Goal: Information Seeking & Learning: Learn about a topic

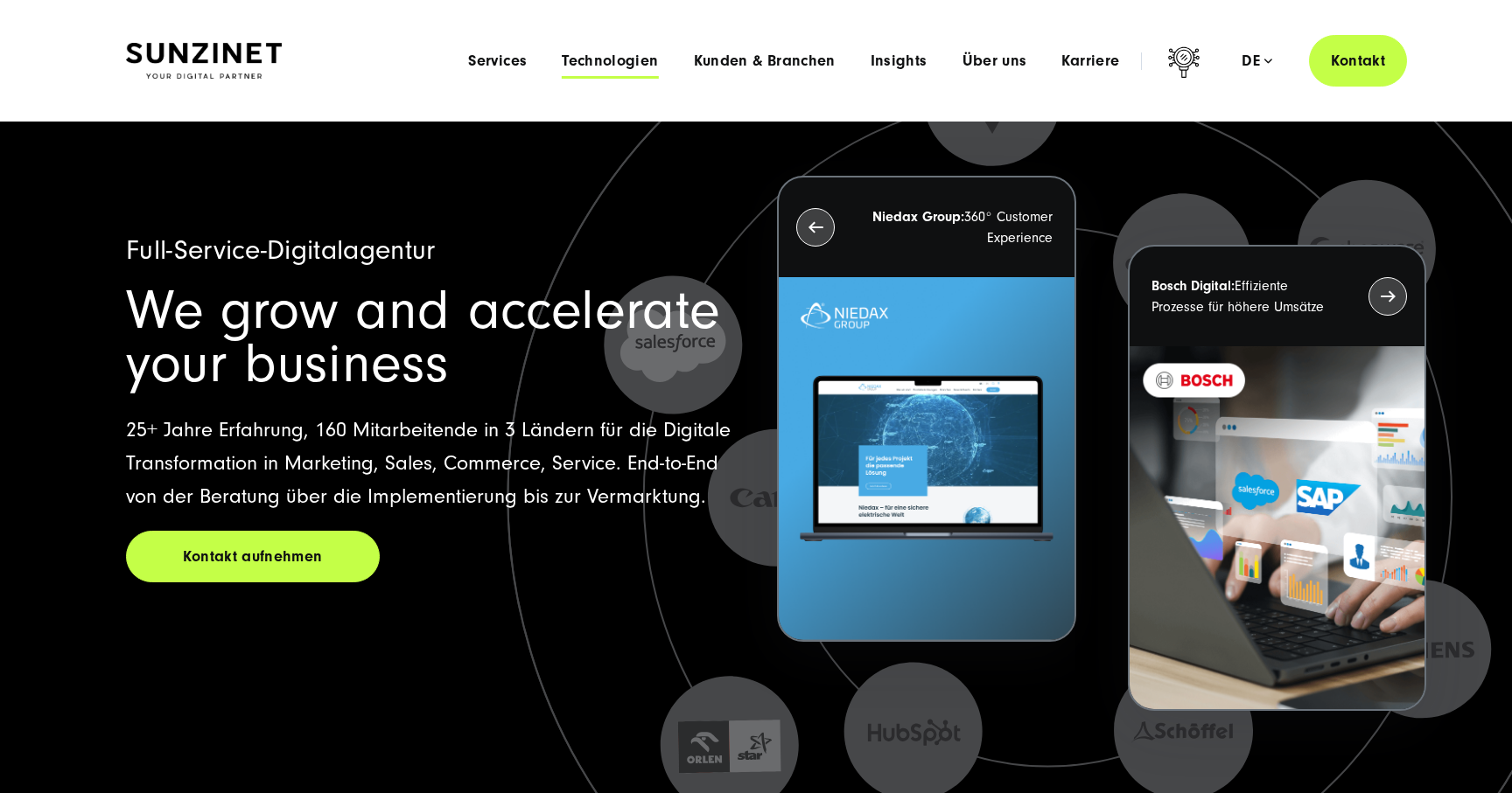
click at [604, 56] on span "Technologien" at bounding box center [609, 61] width 97 height 17
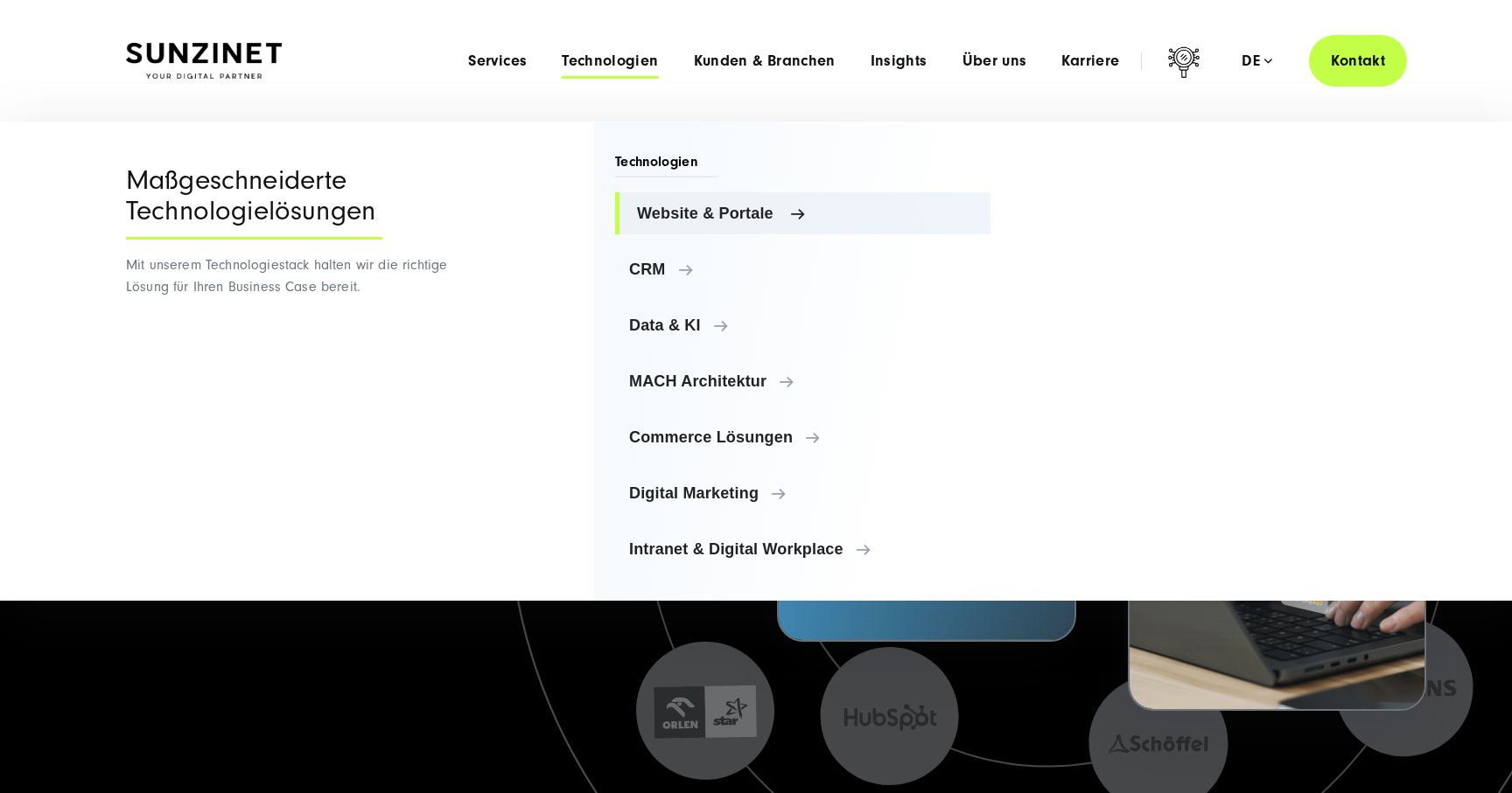
click at [664, 216] on span "Website & Portale" at bounding box center [806, 213] width 340 height 17
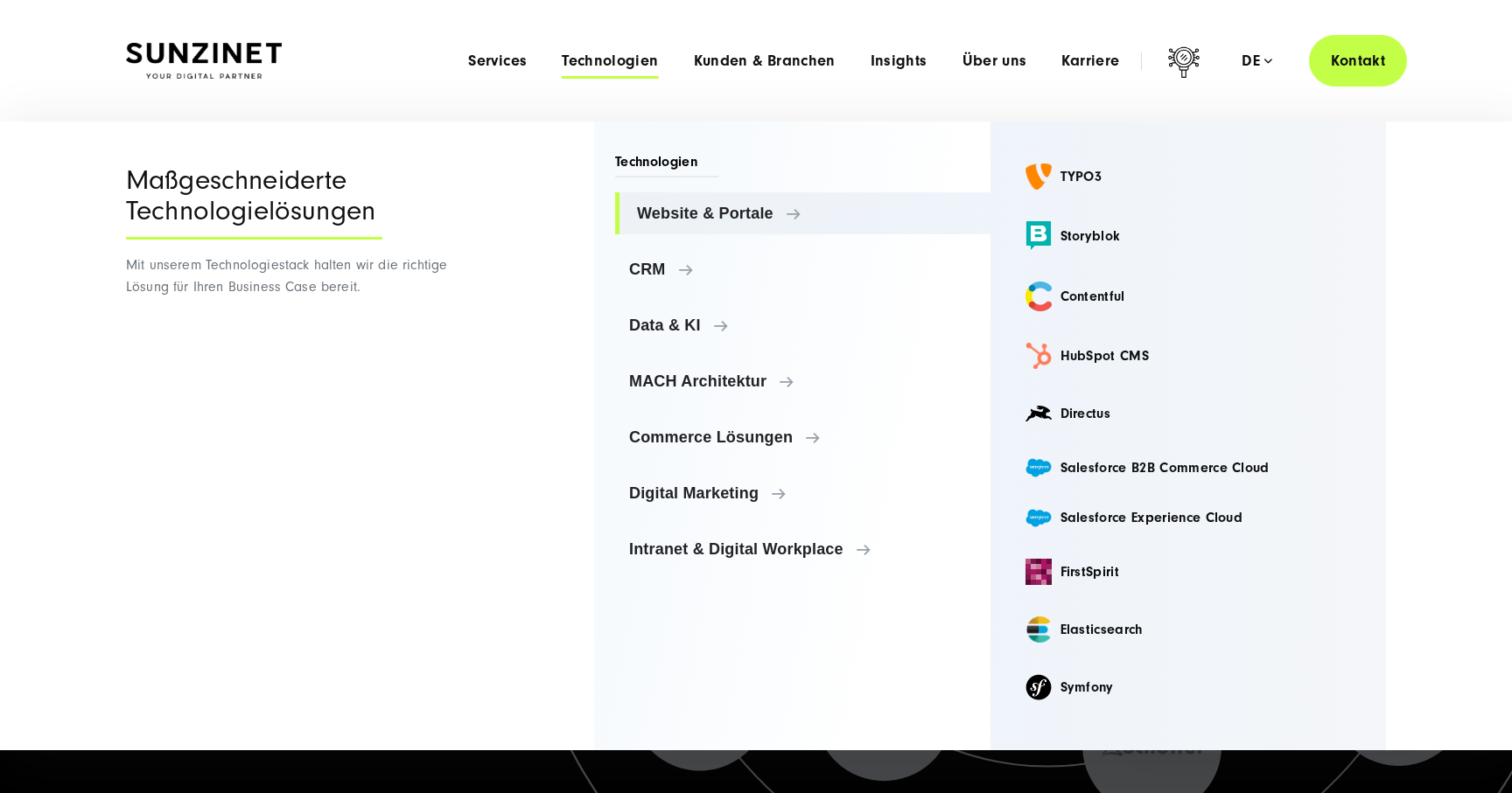
click at [654, 158] on span "Technologien" at bounding box center [666, 165] width 103 height 26
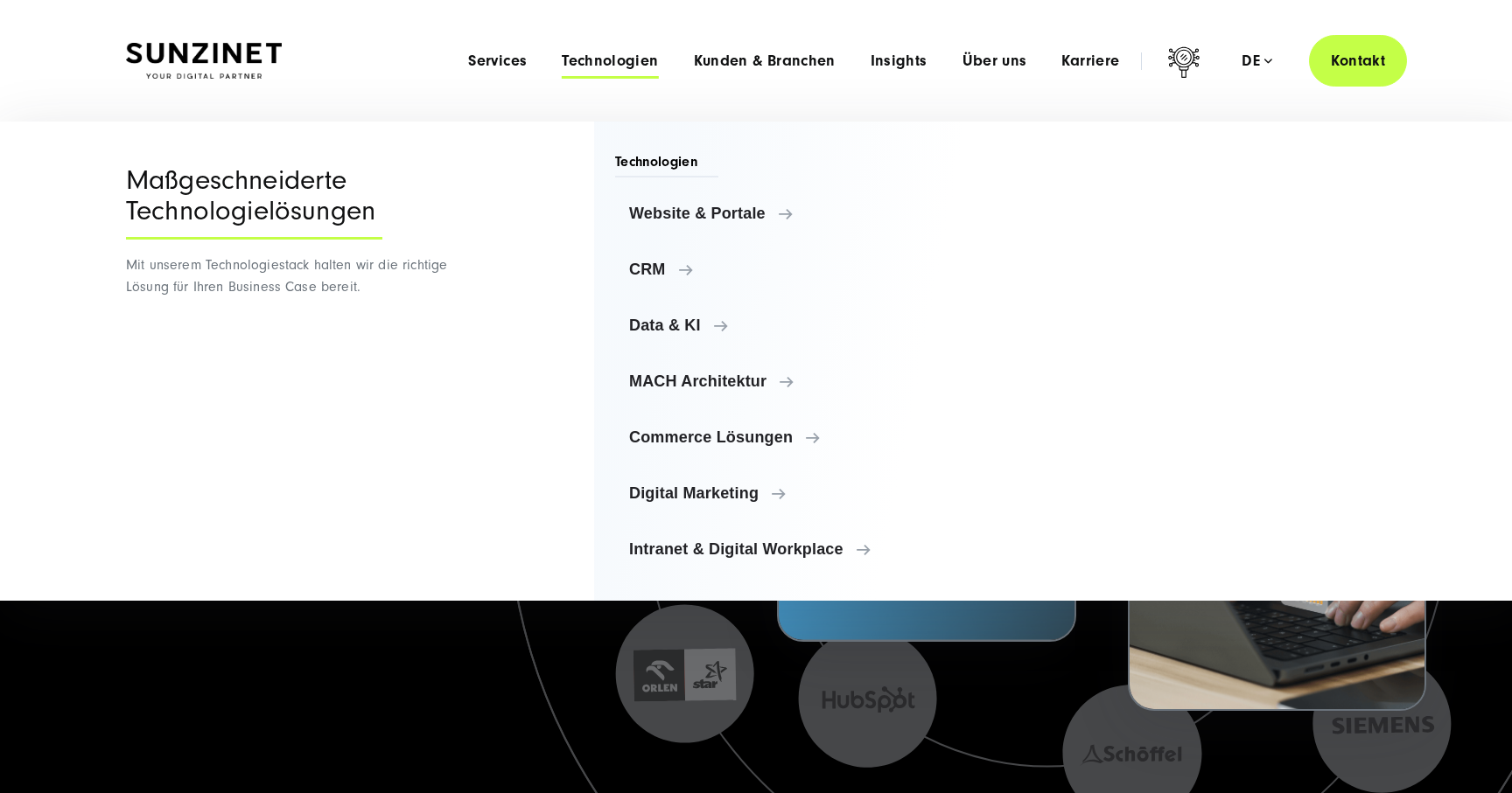
click at [270, 175] on div "Maßgeschneiderte Technologielösungen" at bounding box center [254, 202] width 257 height 75
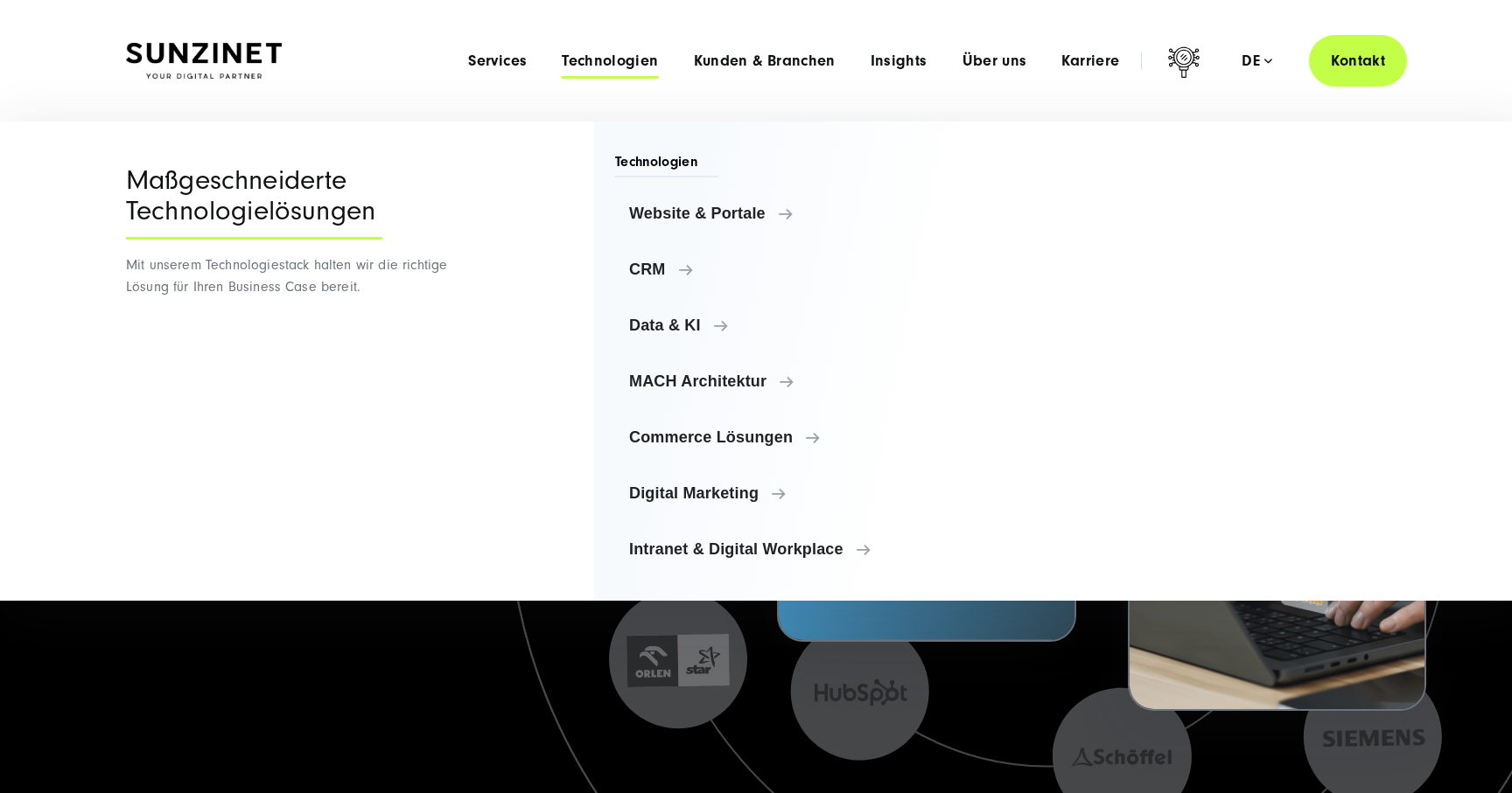
click at [635, 61] on span "Technologien" at bounding box center [609, 61] width 97 height 17
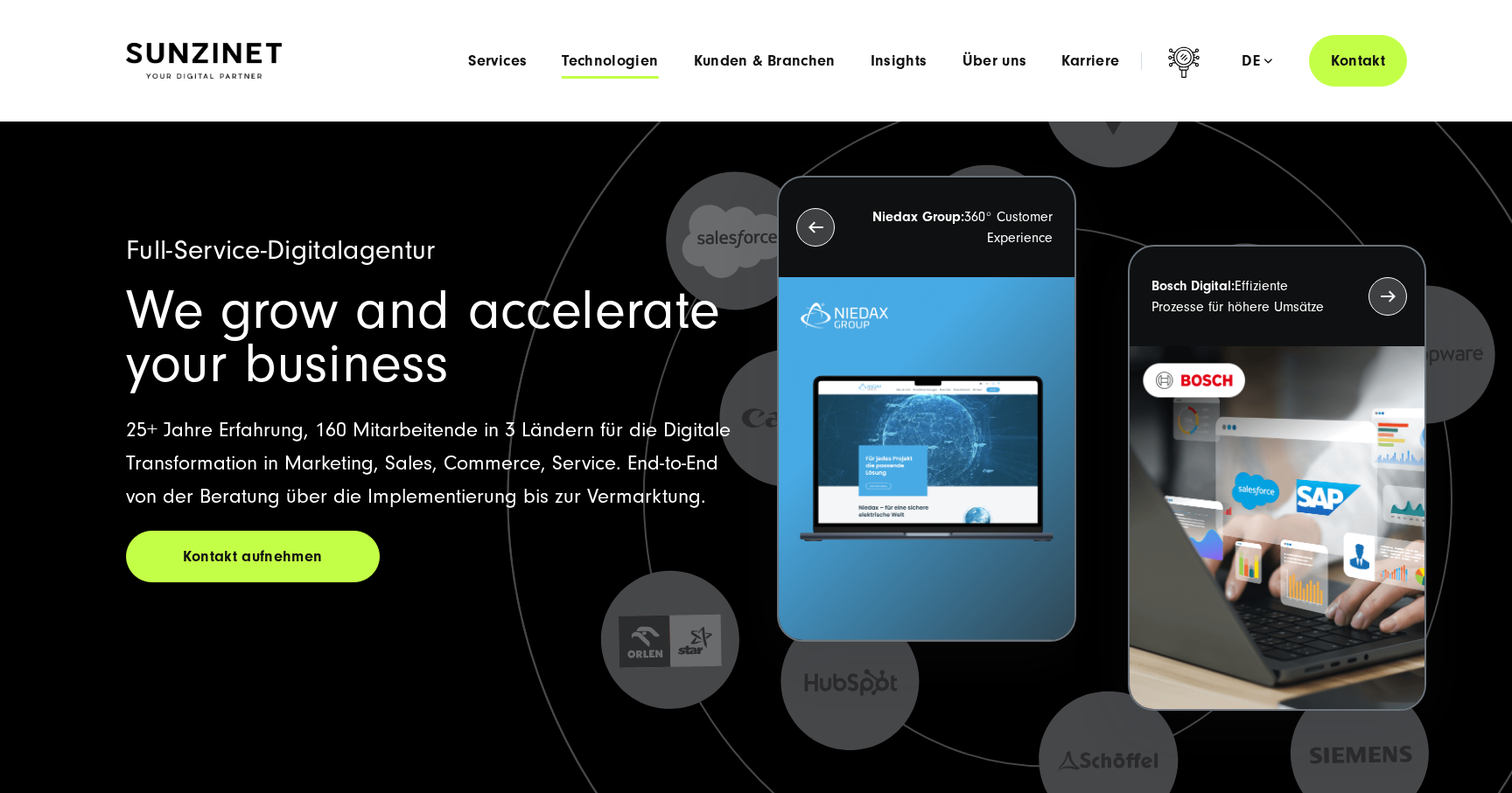
click at [635, 61] on span "Technologien" at bounding box center [609, 61] width 97 height 17
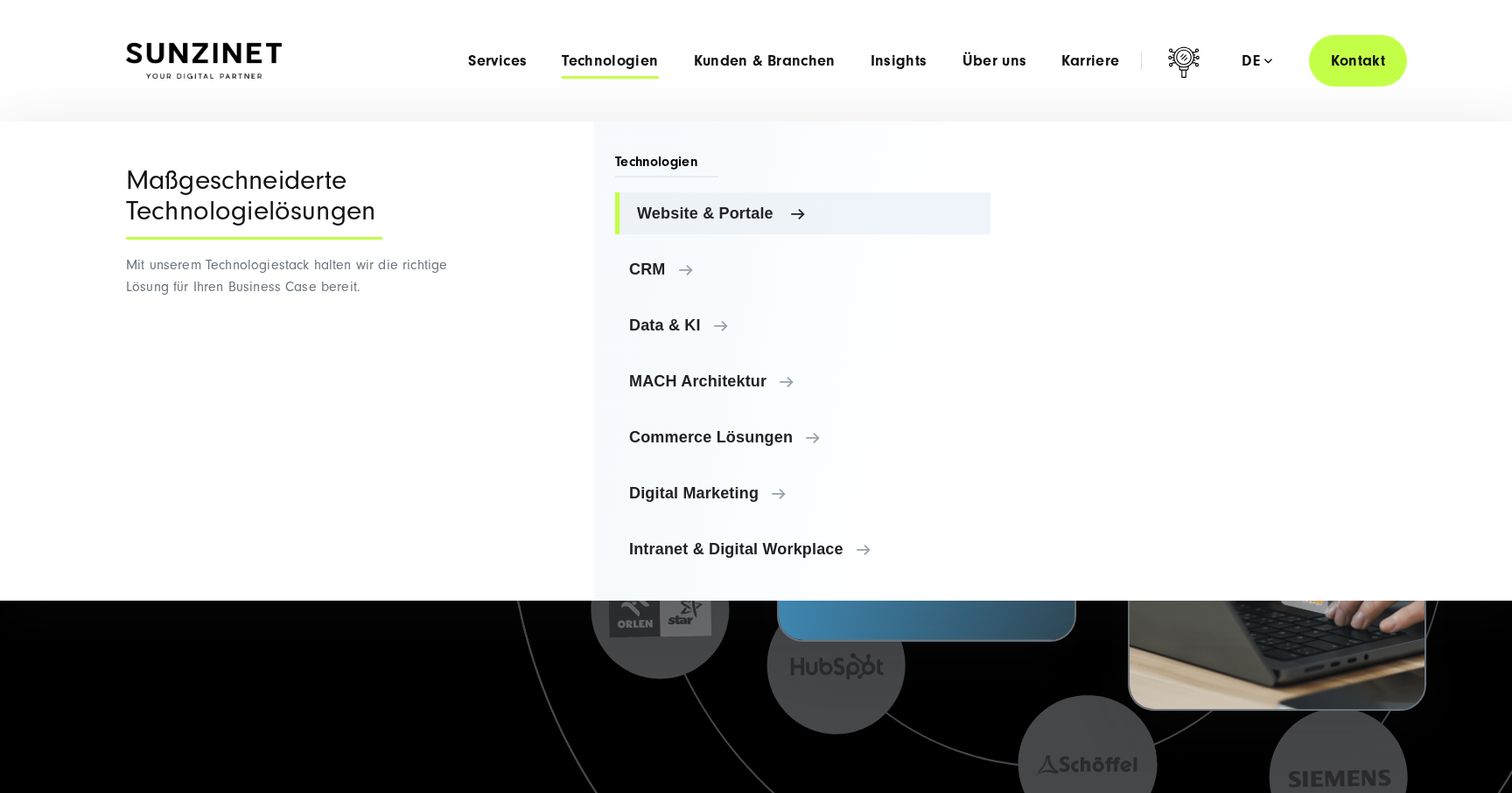
click at [713, 217] on span "Website & Portale" at bounding box center [806, 213] width 340 height 17
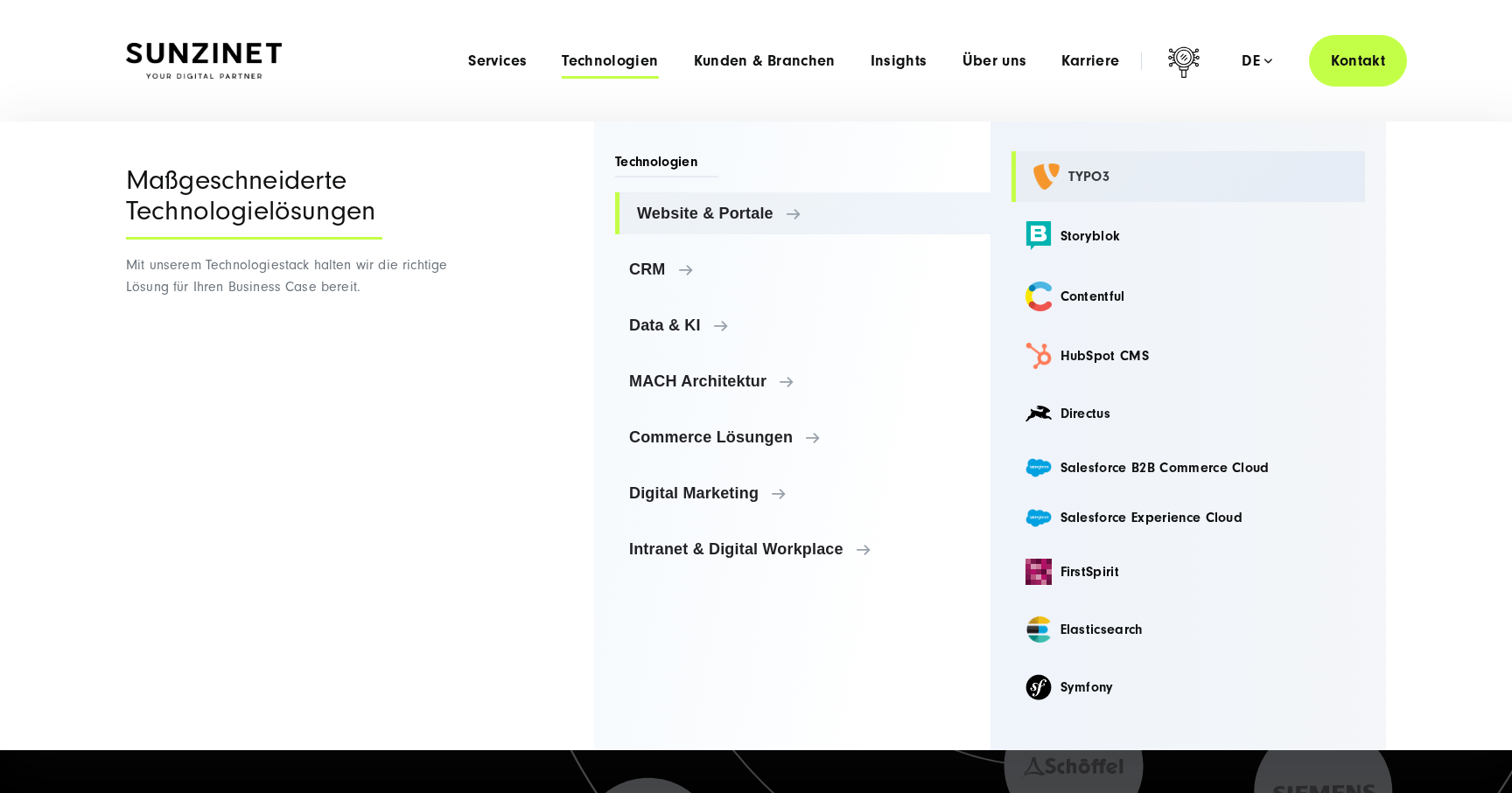
click at [1054, 174] on link "TYPO3" at bounding box center [1188, 176] width 354 height 51
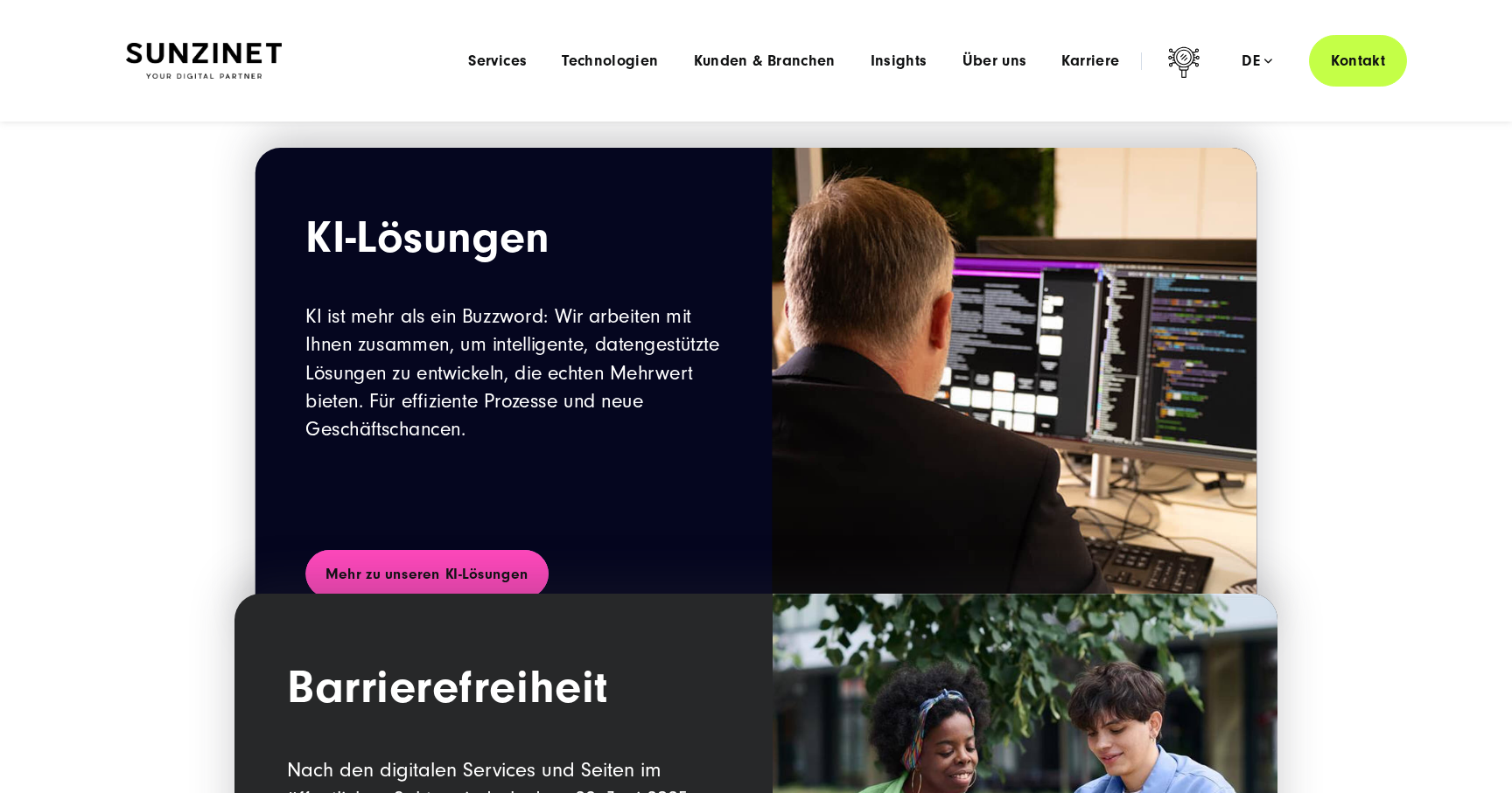
scroll to position [1911, 0]
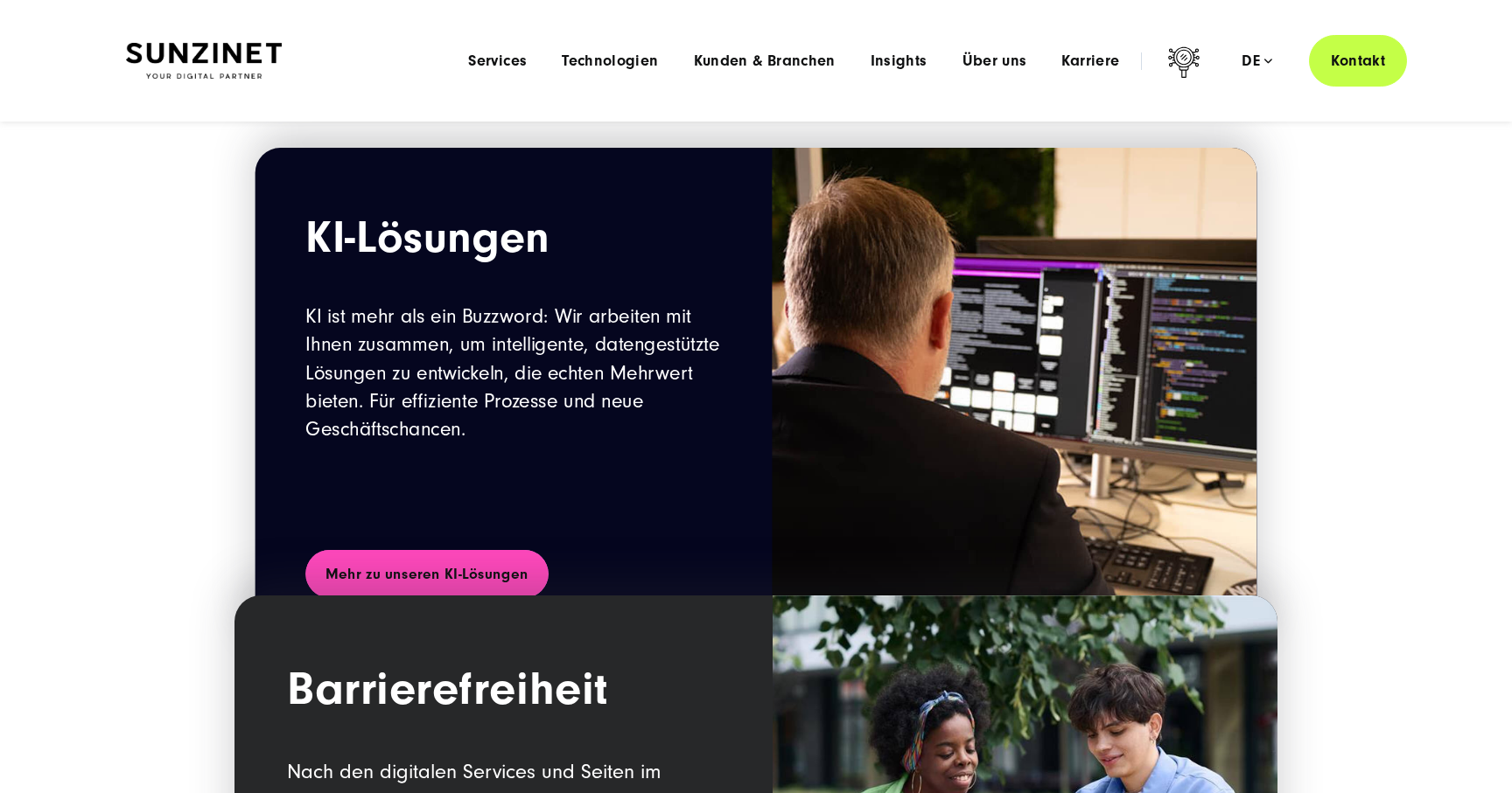
click at [433, 563] on link "Mehr zu unseren KI-Lösungen" at bounding box center [426, 574] width 242 height 48
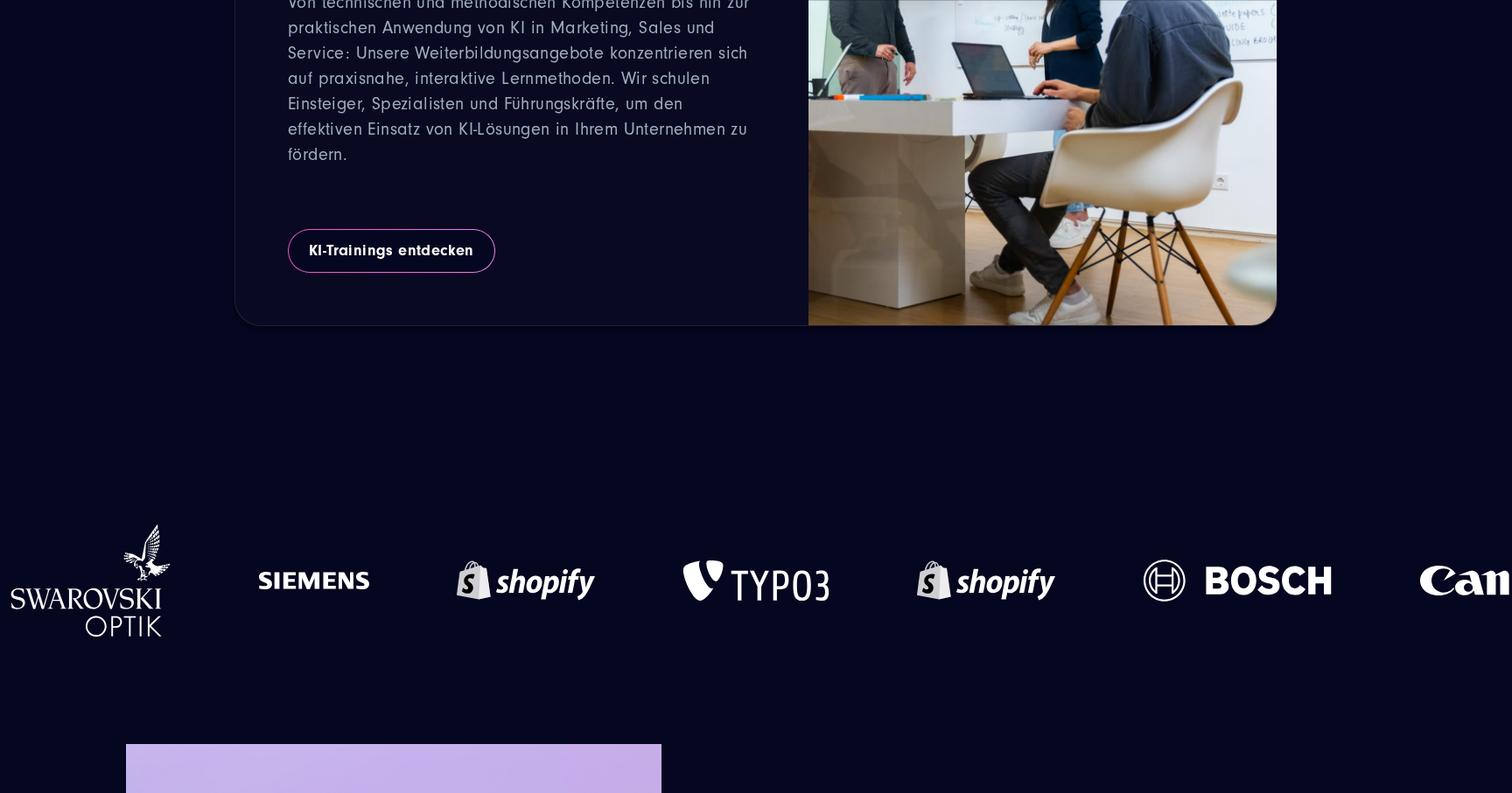
scroll to position [4407, 0]
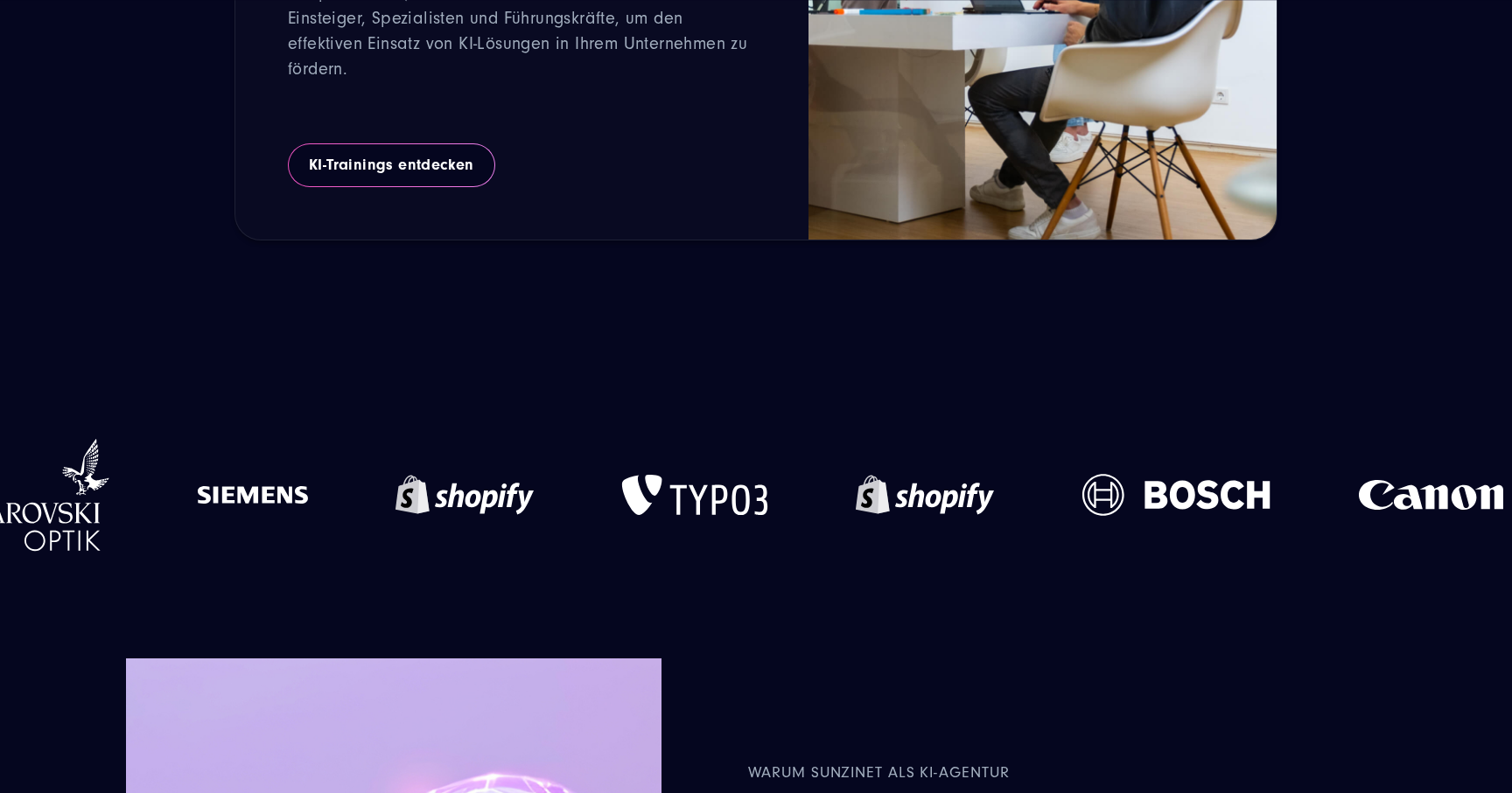
drag, startPoint x: 548, startPoint y: 502, endPoint x: 229, endPoint y: 488, distance: 319.3
click at [352, 488] on div at bounding box center [464, 495] width 225 height 184
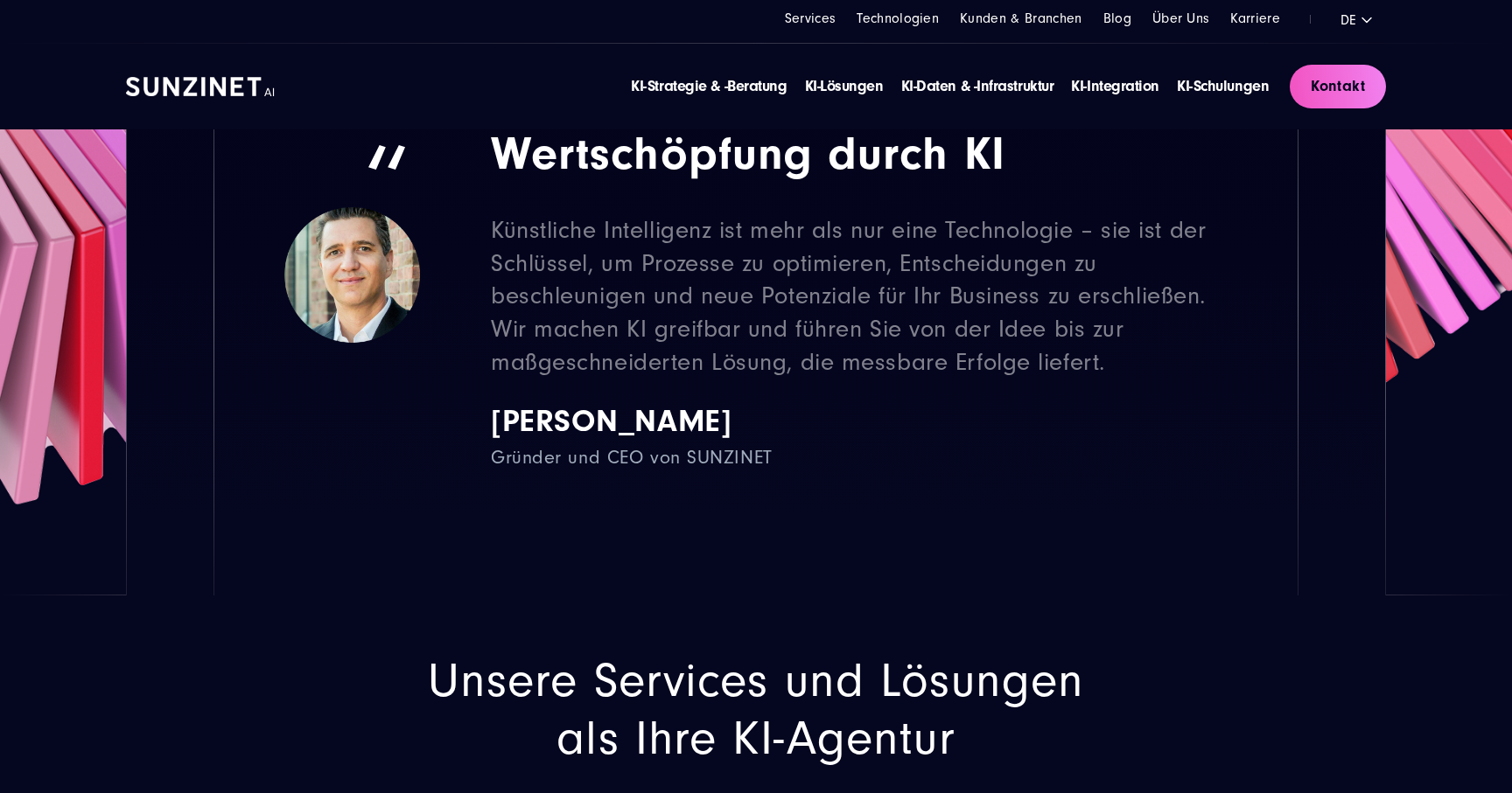
scroll to position [0, 0]
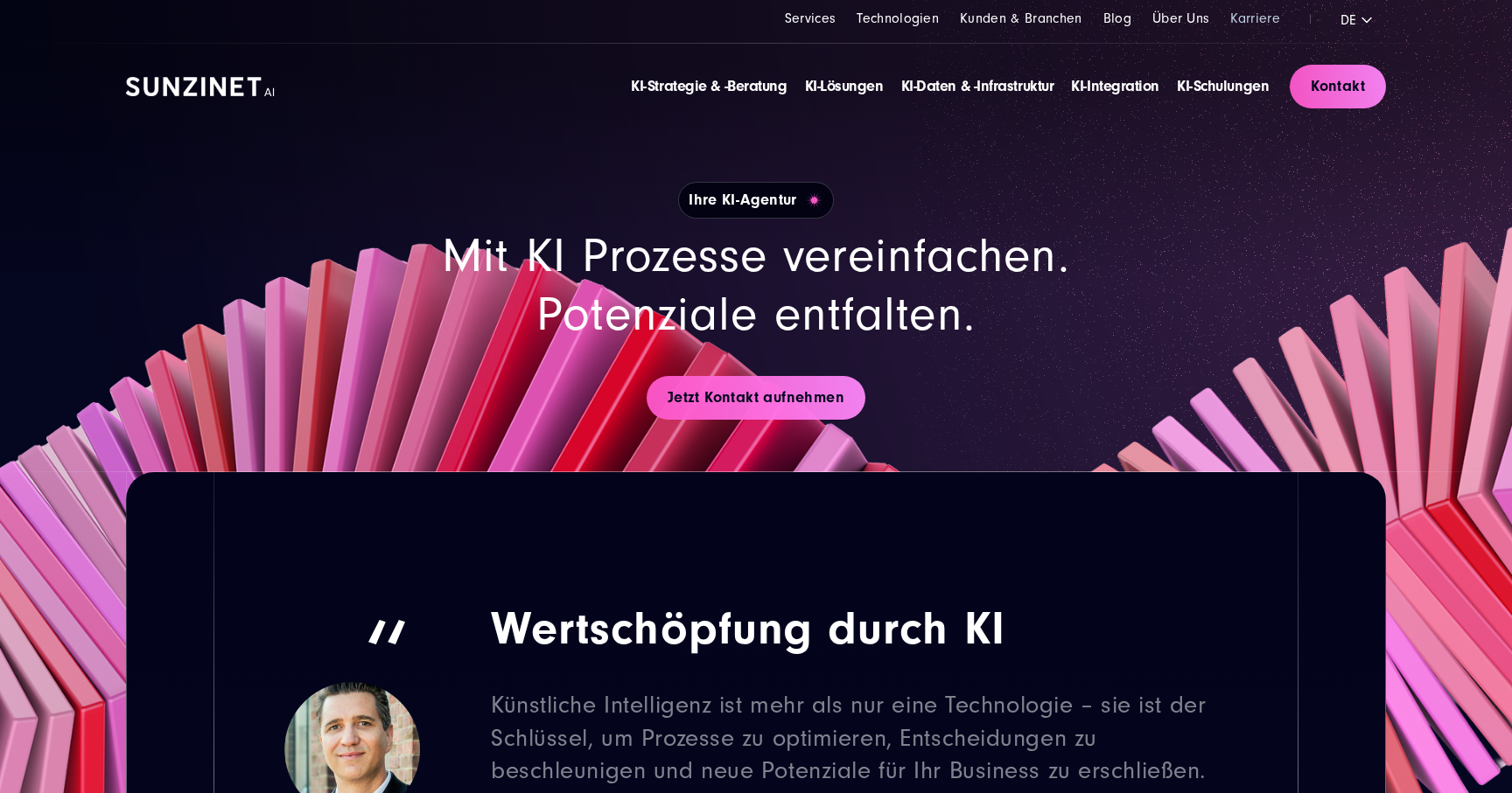
click at [1253, 22] on link "Karriere" at bounding box center [1255, 17] width 50 height 16
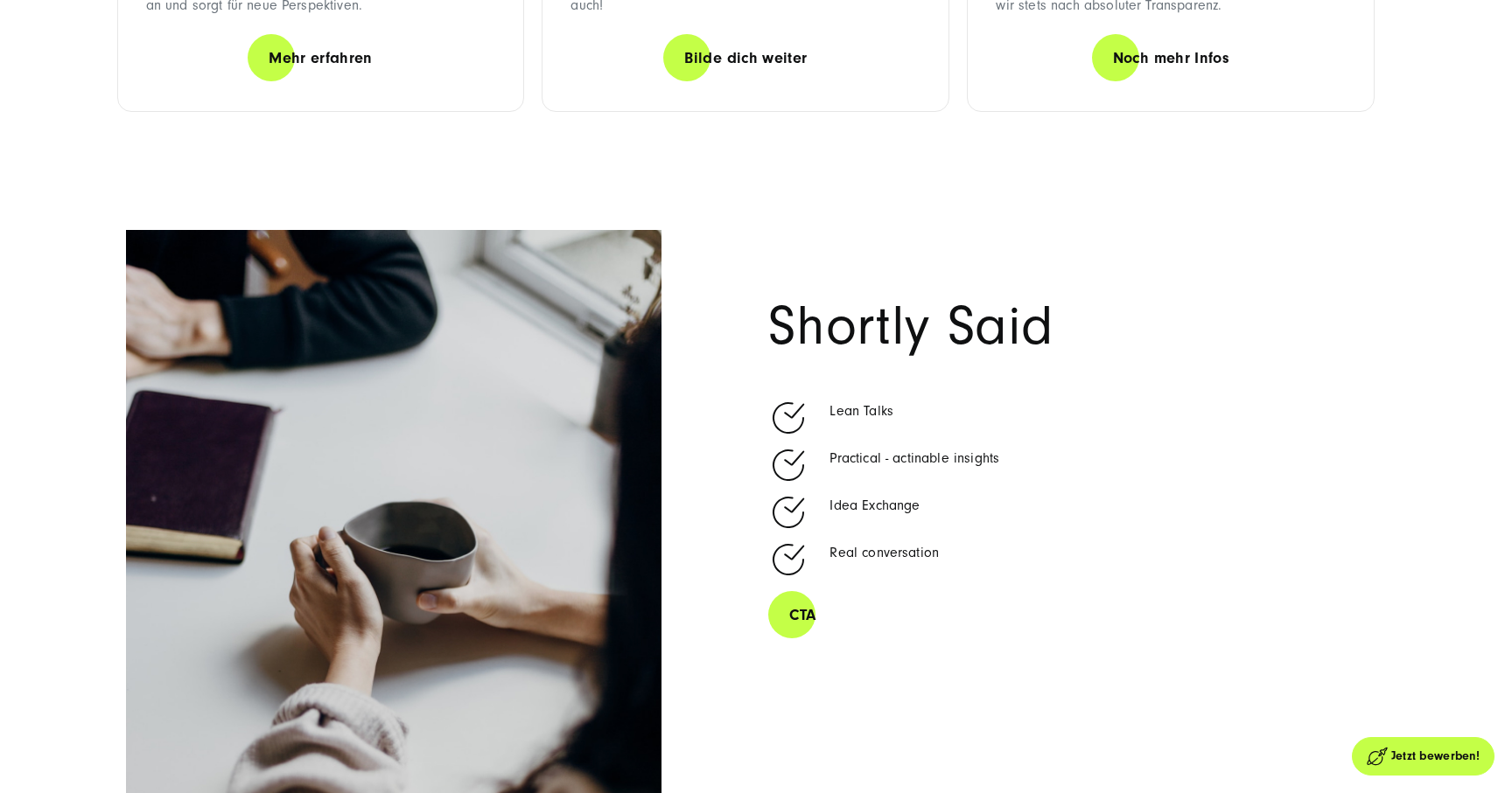
scroll to position [4430, 0]
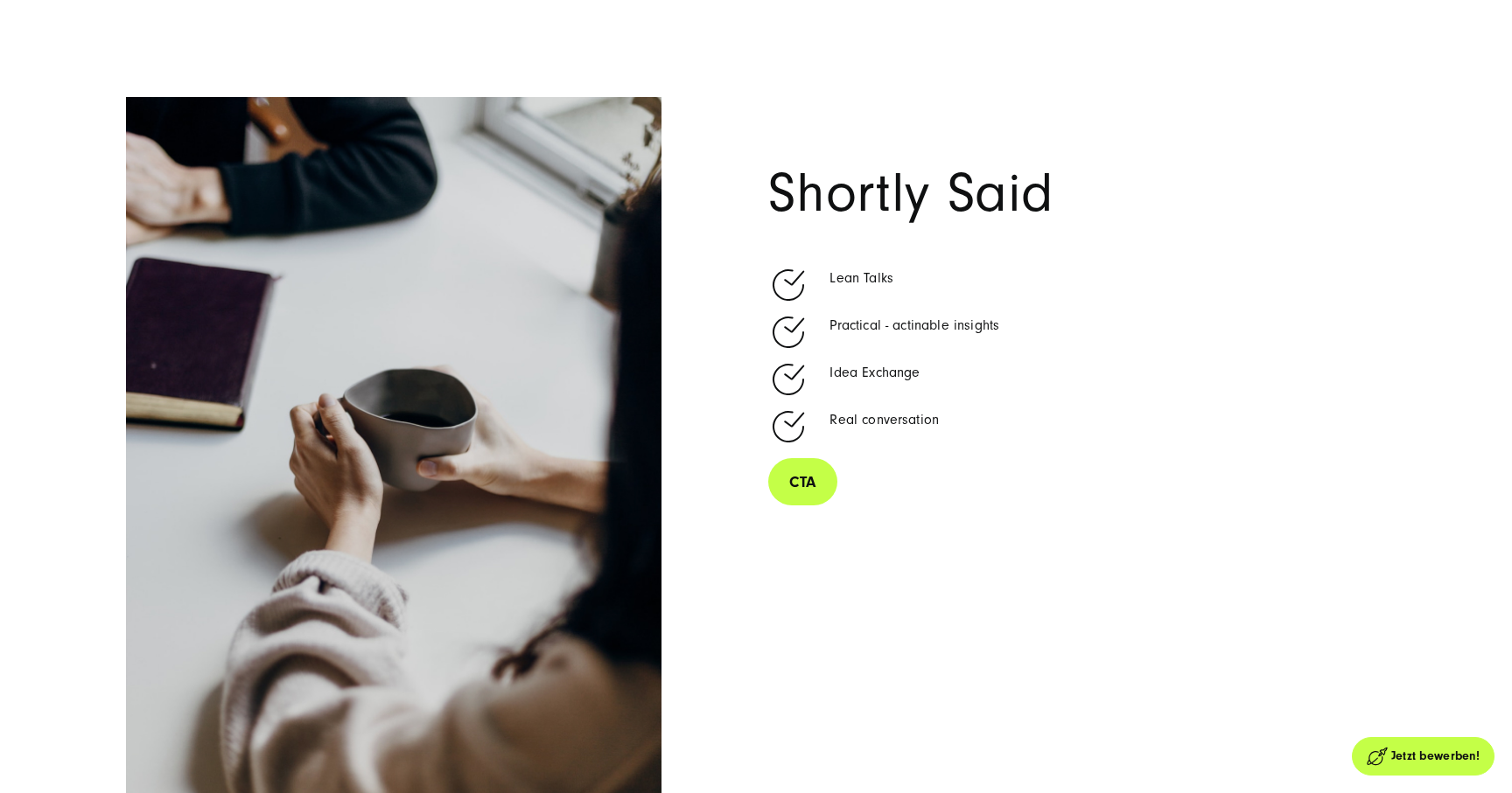
click at [799, 486] on link "CTA" at bounding box center [802, 482] width 68 height 50
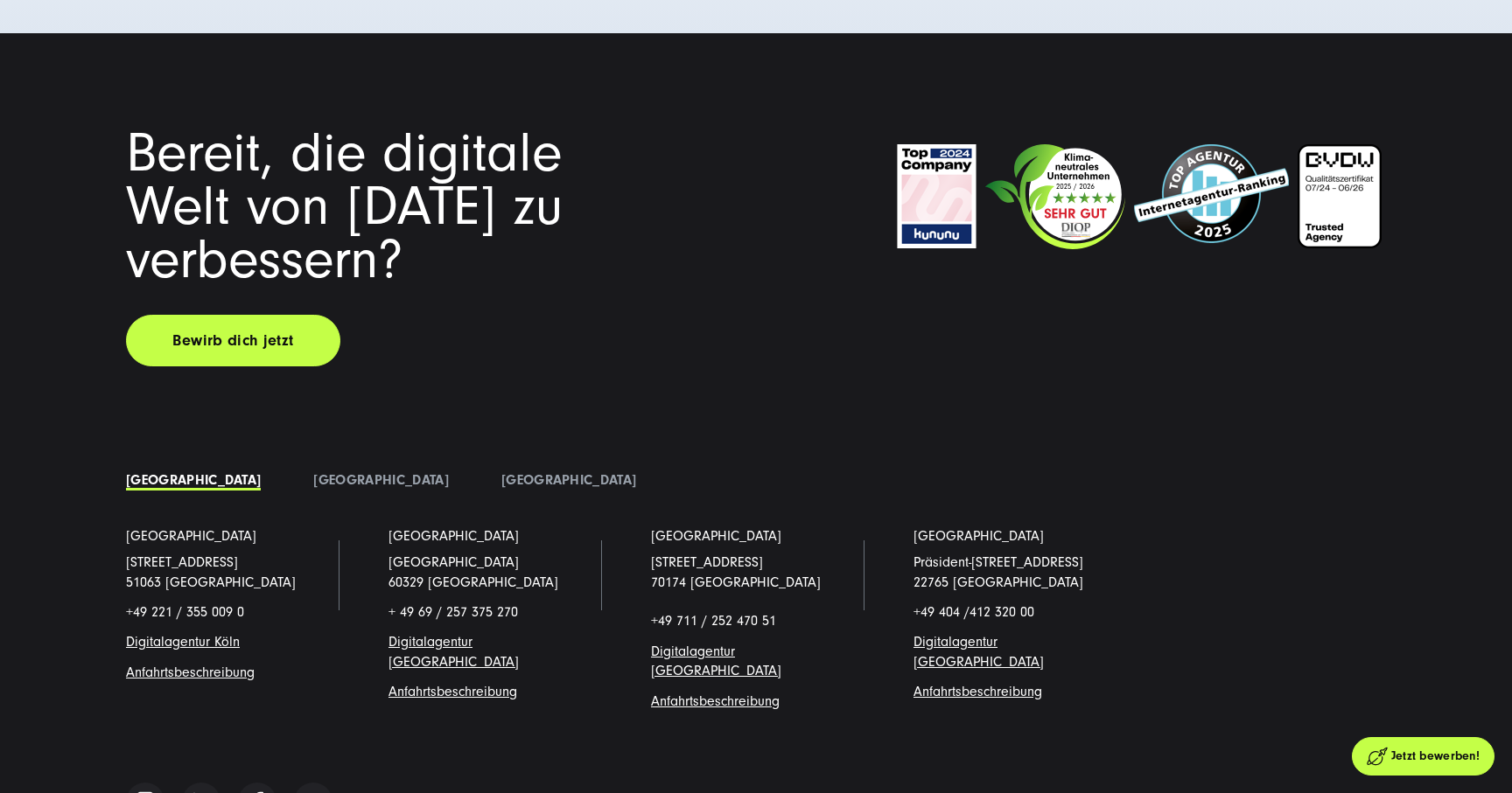
scroll to position [5798, 0]
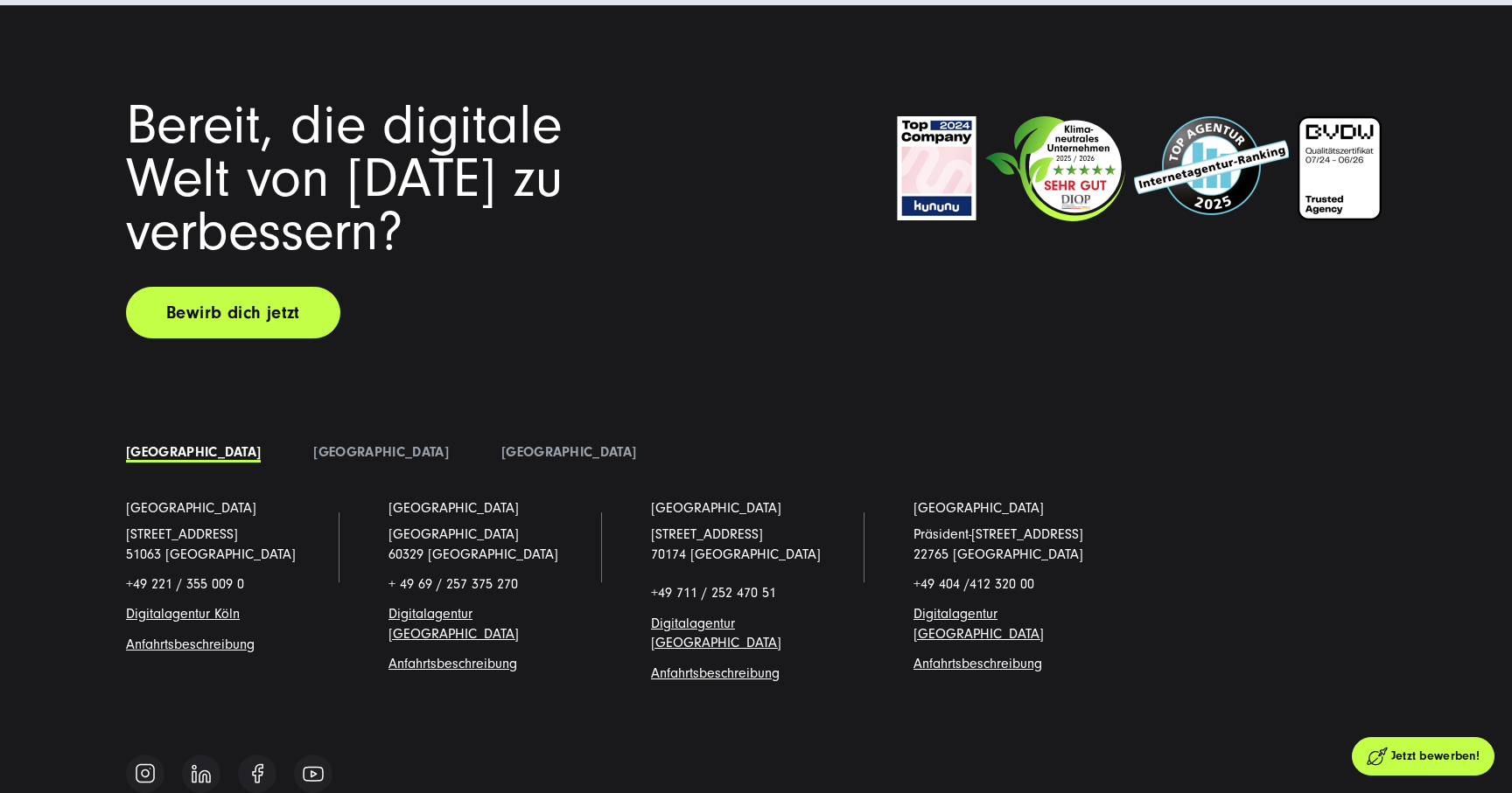
click at [297, 301] on link "Bewirb dich jetzt" at bounding box center [233, 313] width 214 height 52
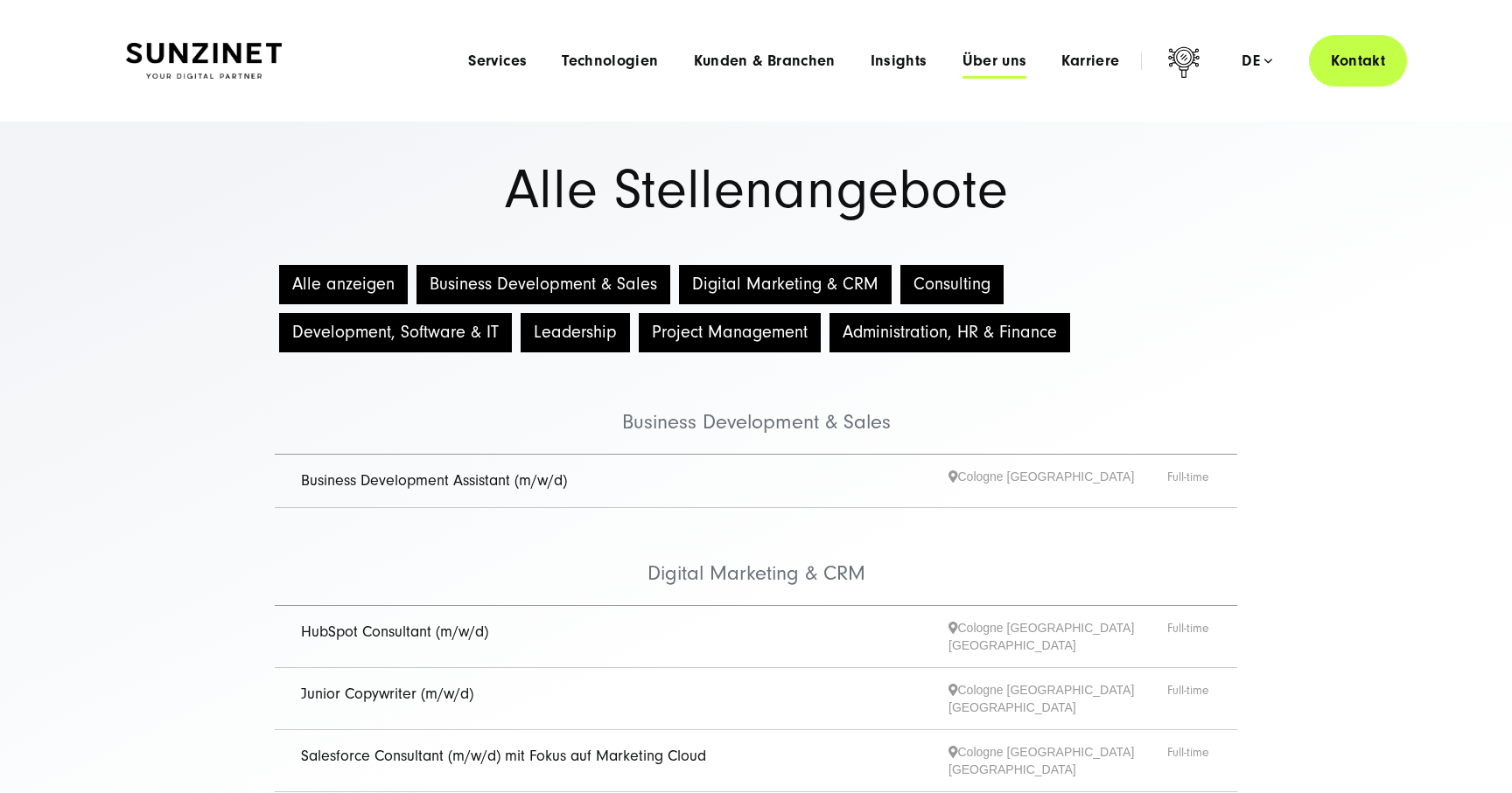
click at [990, 56] on span "Über uns" at bounding box center [995, 61] width 64 height 17
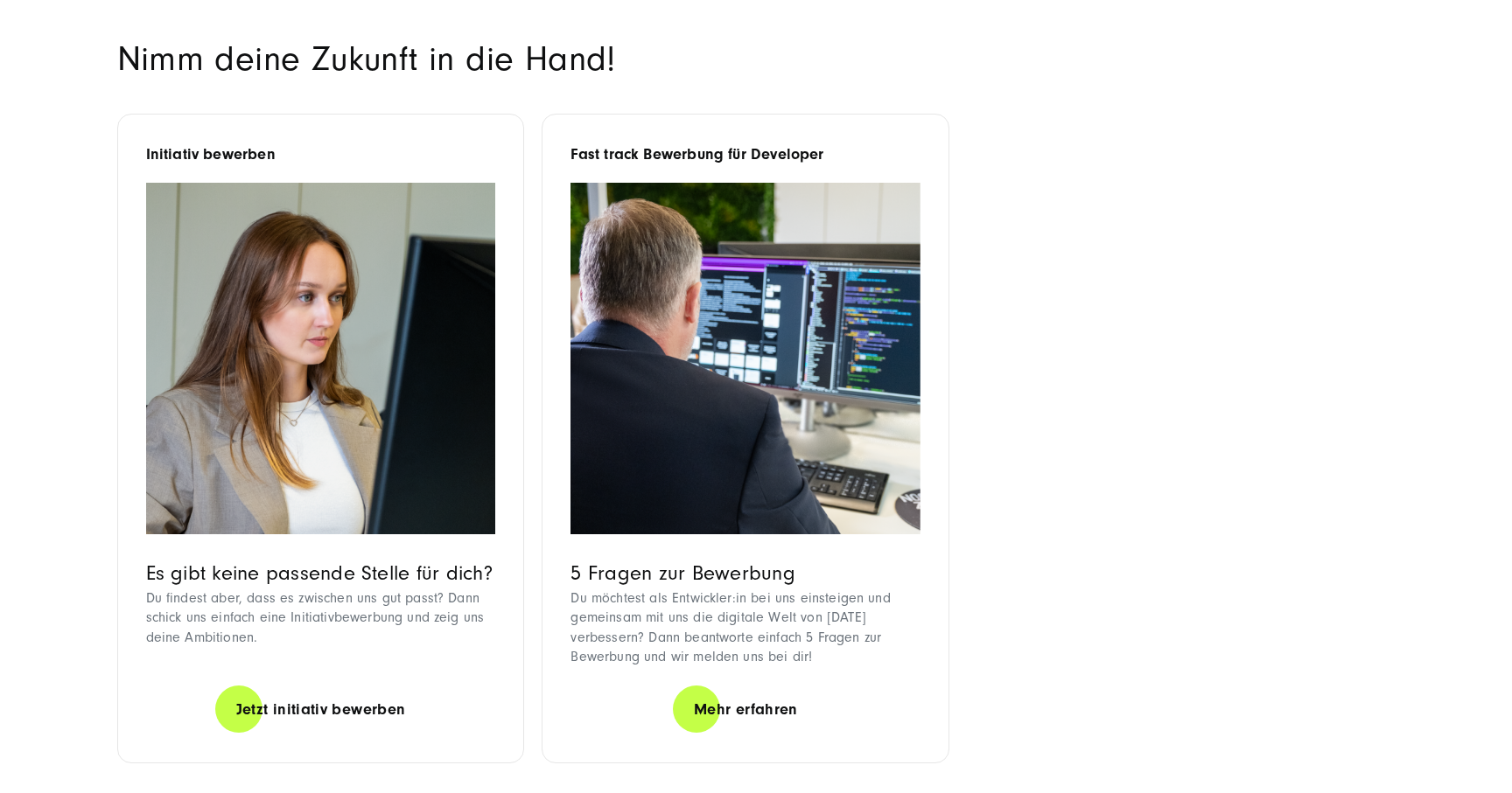
click at [1195, 650] on ul "Initiativ bewerben Es gibt keine passende Stelle für dich? Du findest aber, das…" at bounding box center [746, 447] width 1275 height 667
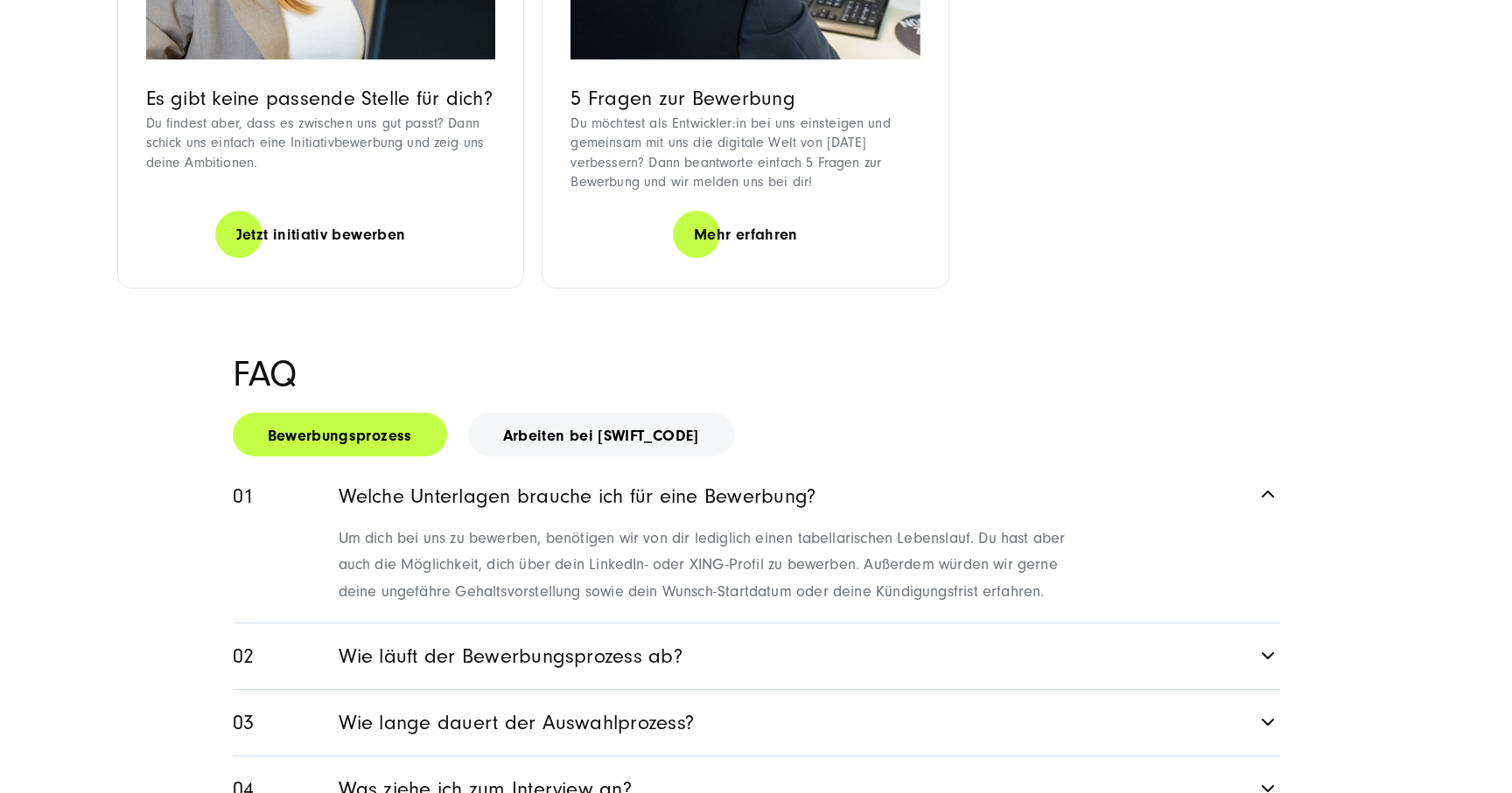
scroll to position [2236, 0]
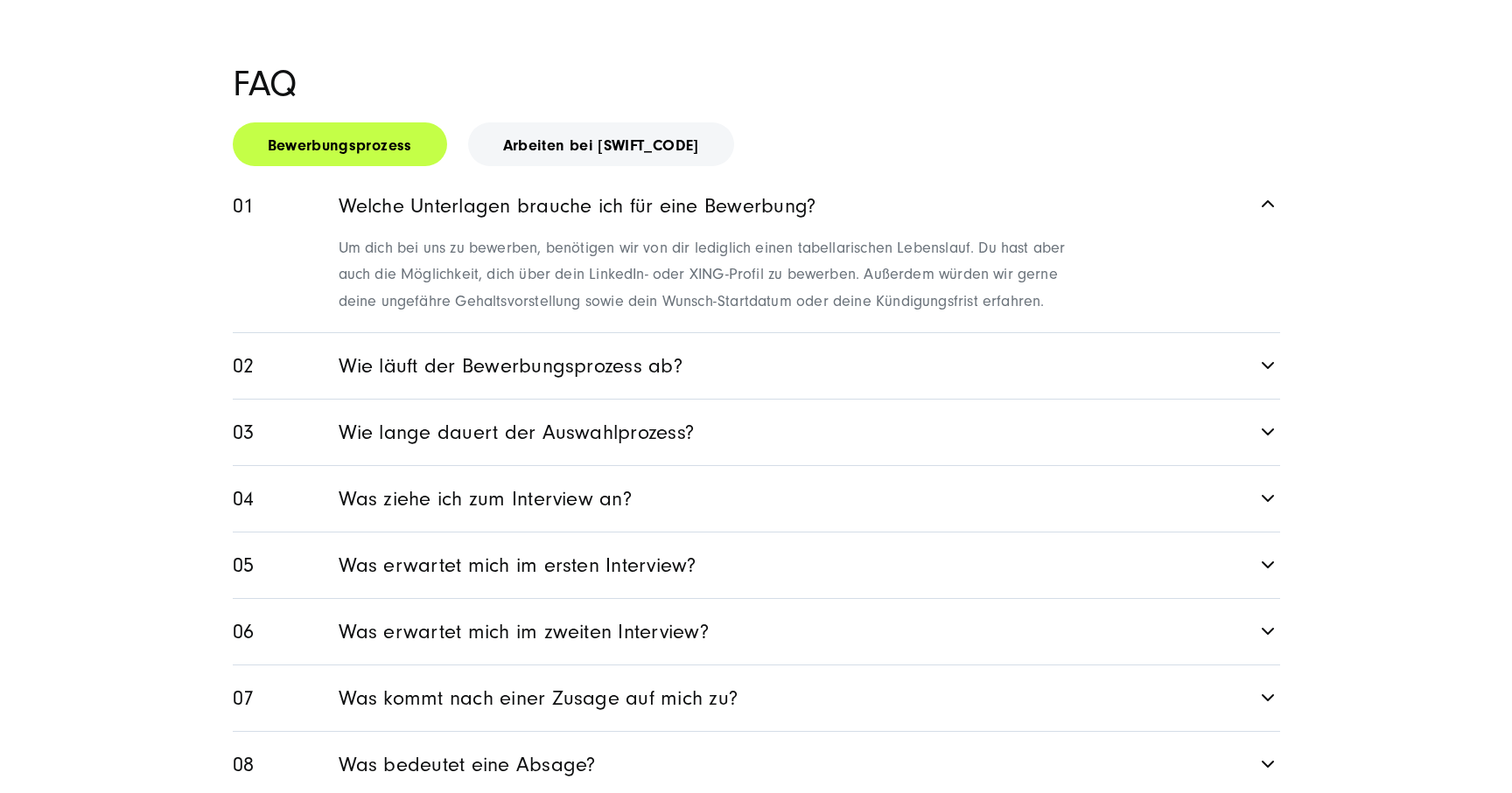
click at [631, 399] on link "Wie lange dauert der Auswahlprozess?" at bounding box center [756, 431] width 1047 height 65
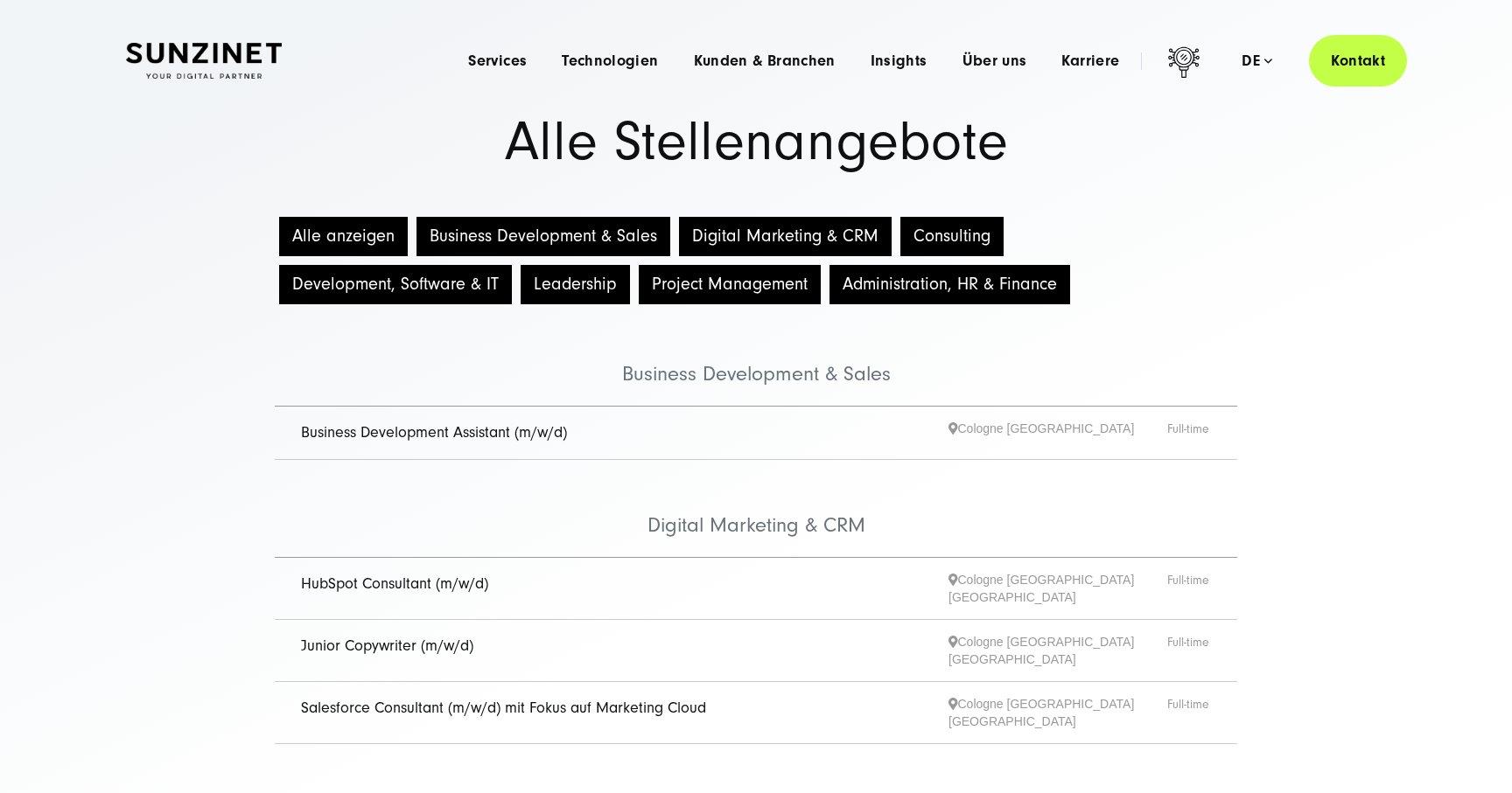
scroll to position [0, 0]
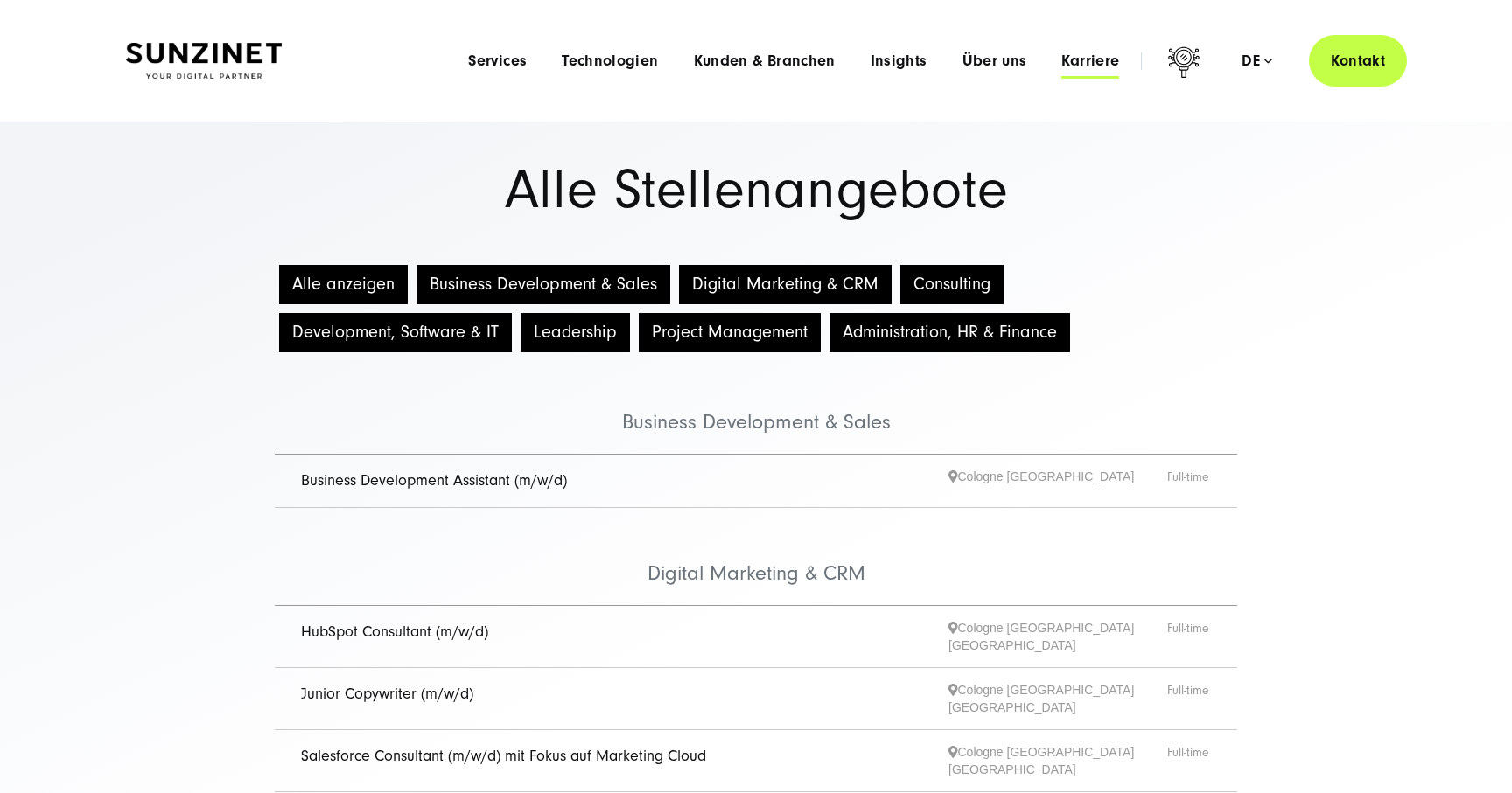
click at [1089, 58] on span "Karriere" at bounding box center [1090, 61] width 58 height 17
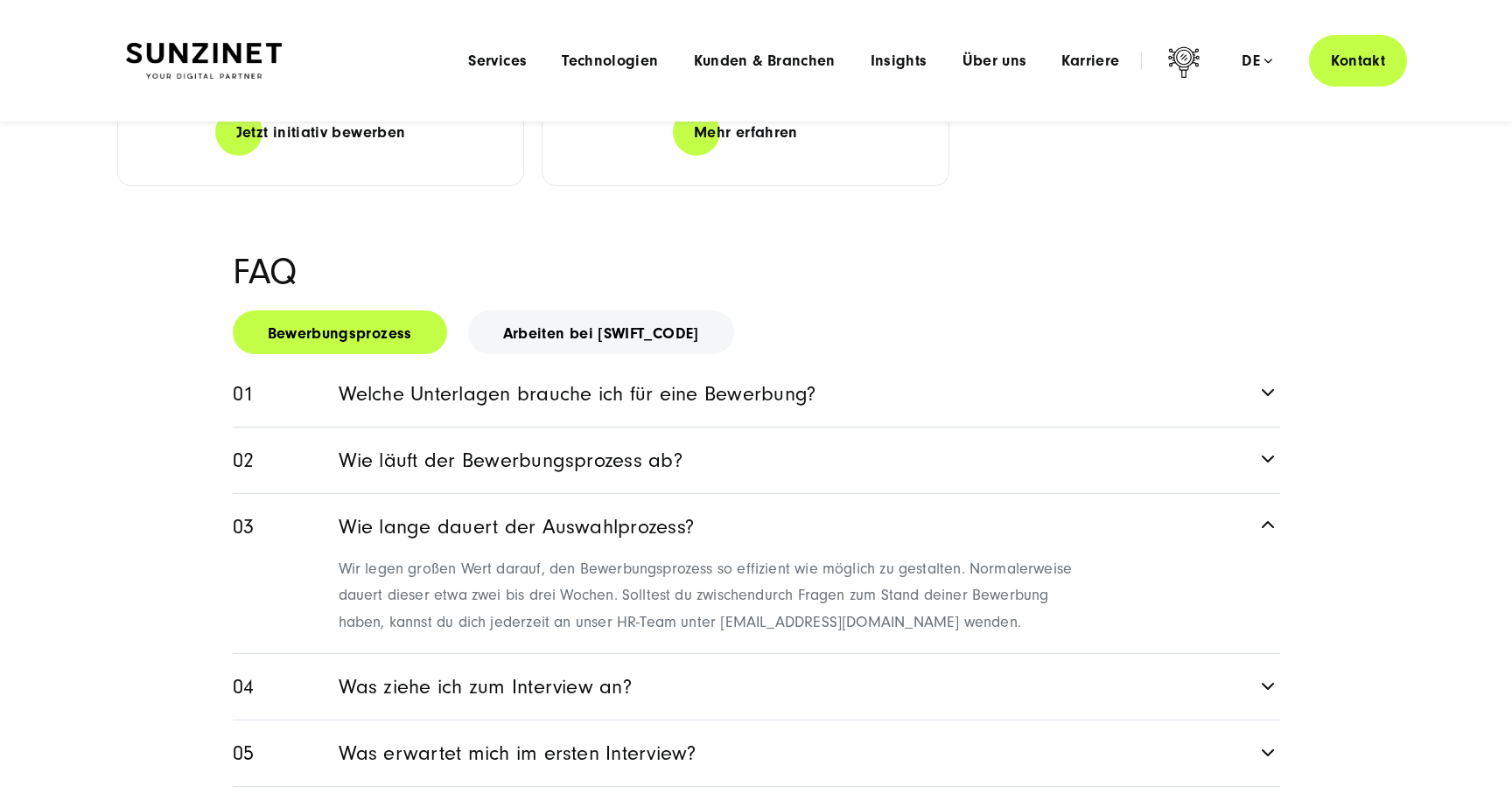
scroll to position [2040, 0]
